Goal: Check status

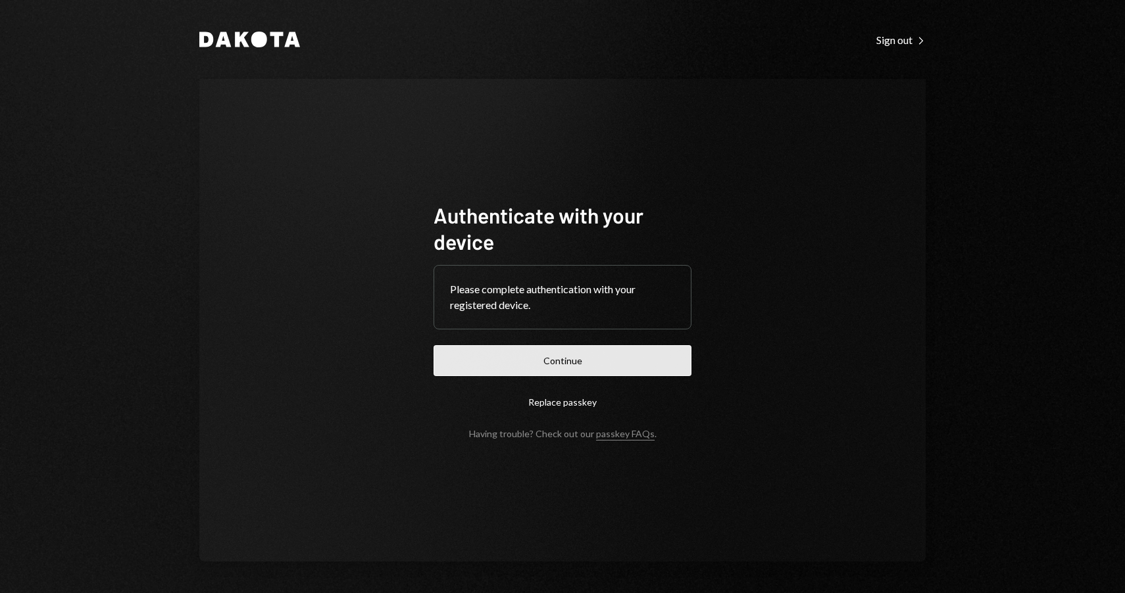
click at [543, 361] on button "Continue" at bounding box center [563, 360] width 258 height 31
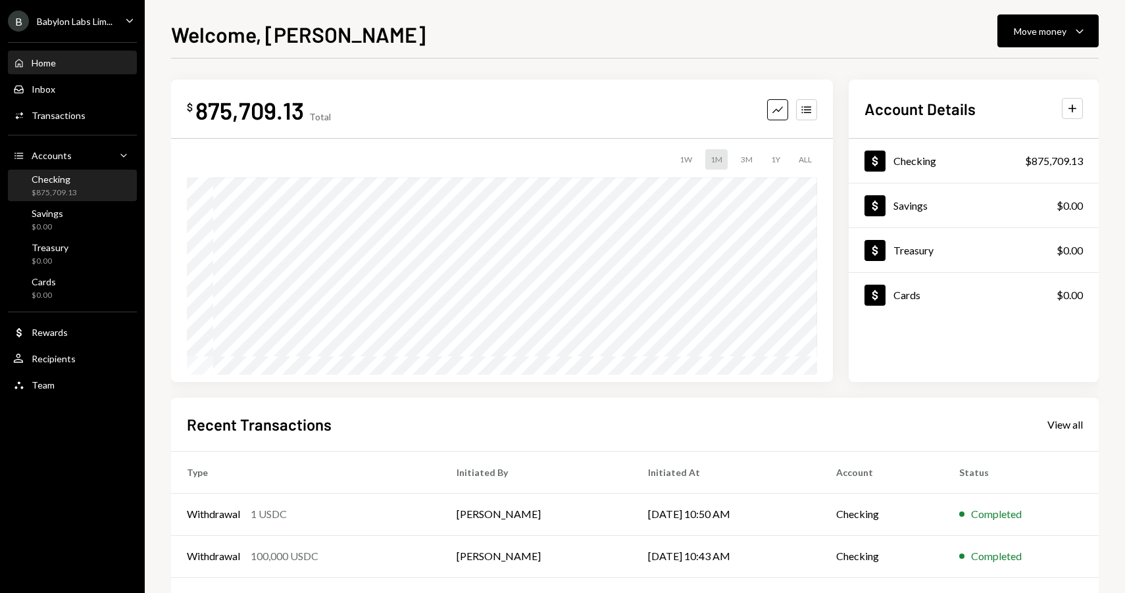
click at [88, 182] on div "Checking $875,709.13" at bounding box center [72, 186] width 118 height 25
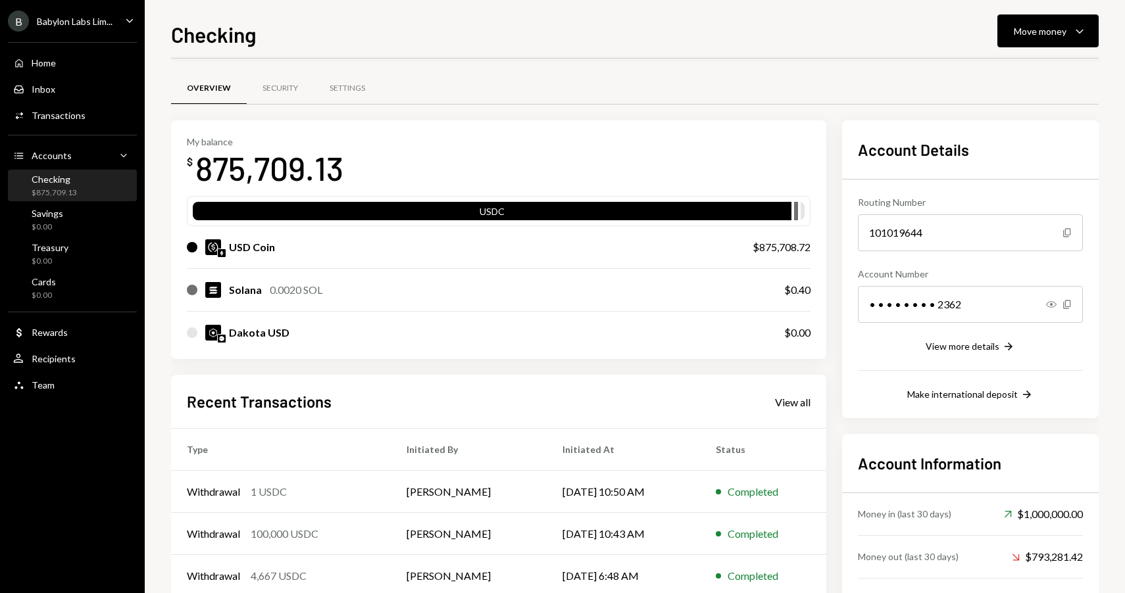
scroll to position [44, 0]
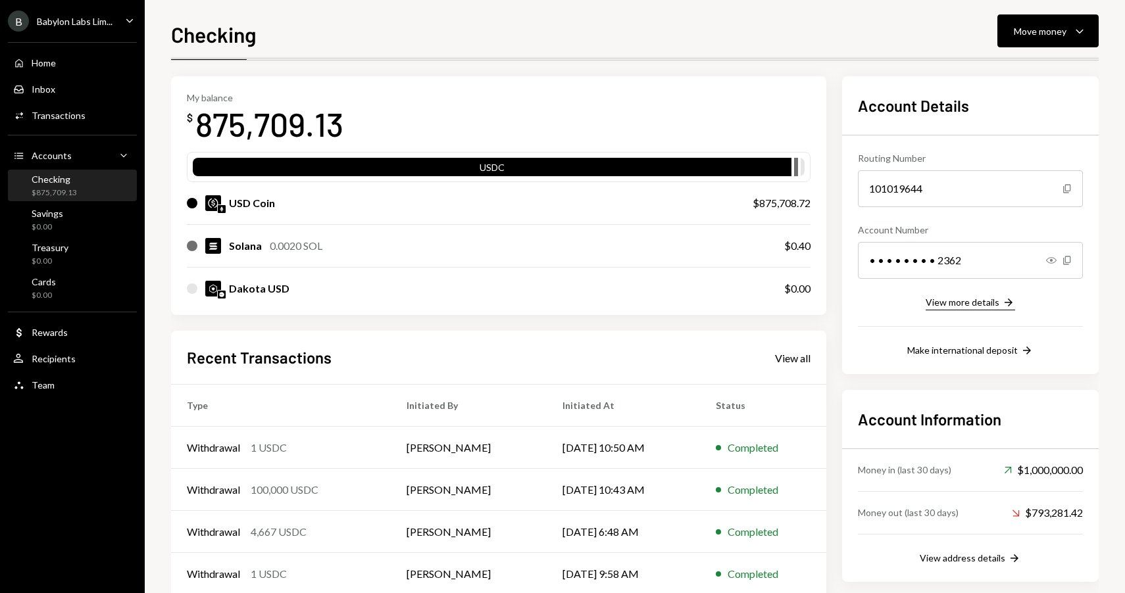
click at [981, 301] on div "View more details" at bounding box center [963, 302] width 74 height 11
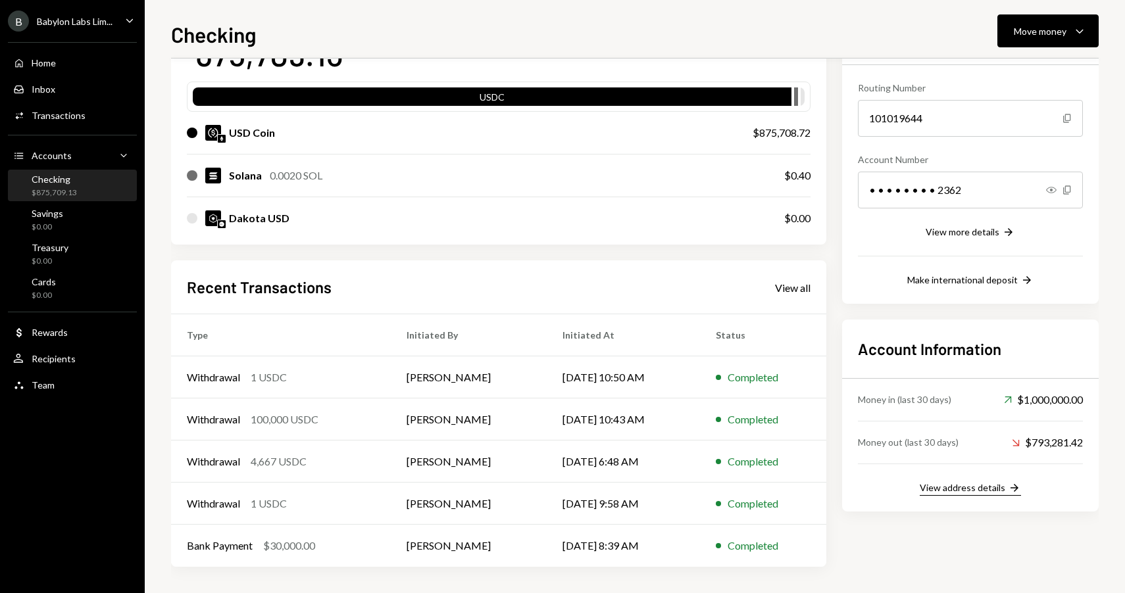
click at [964, 493] on div "View address details" at bounding box center [963, 487] width 86 height 11
